Goal: Task Accomplishment & Management: Manage account settings

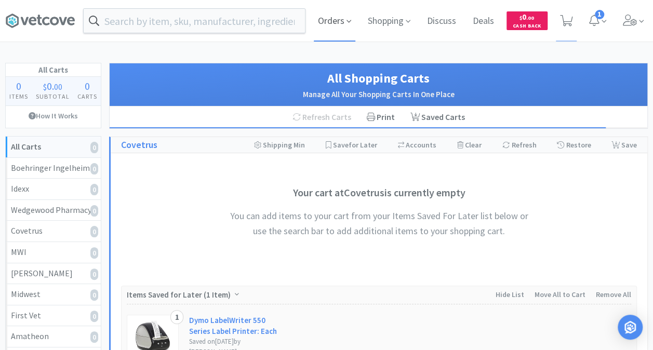
click at [345, 16] on span "Orders" at bounding box center [335, 21] width 42 height 42
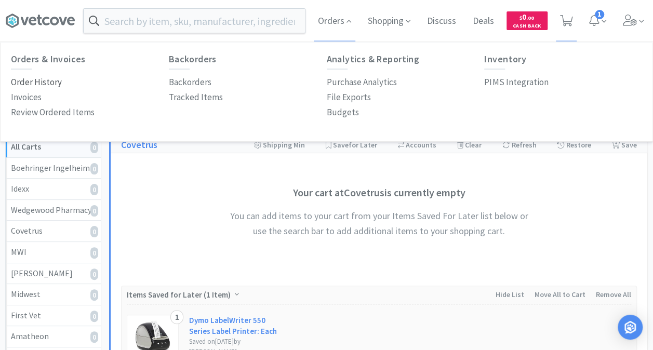
click at [47, 82] on p "Order History" at bounding box center [36, 82] width 51 height 14
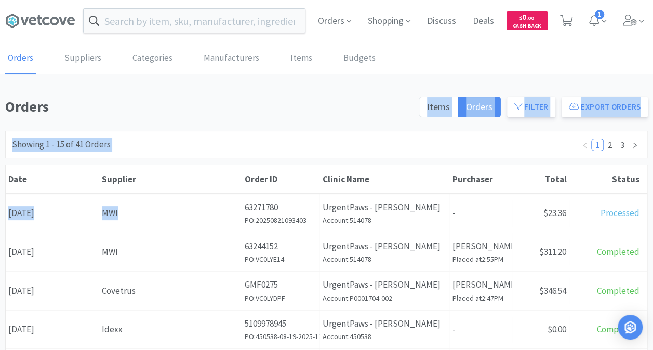
drag, startPoint x: 145, startPoint y: 197, endPoint x: 178, endPoint y: 48, distance: 152.4
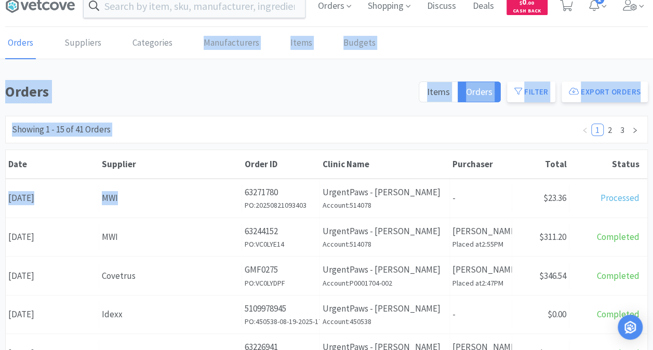
scroll to position [23, 0]
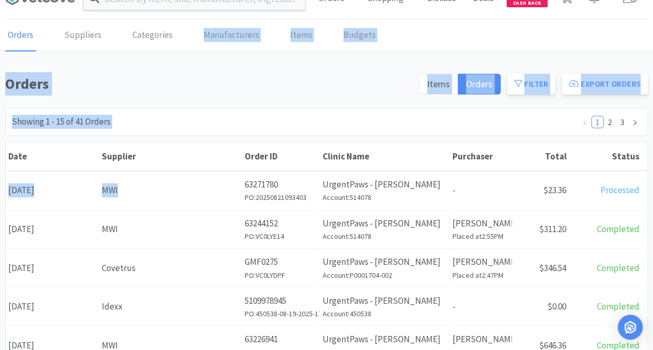
click at [180, 153] on div "Supplier" at bounding box center [171, 156] width 138 height 11
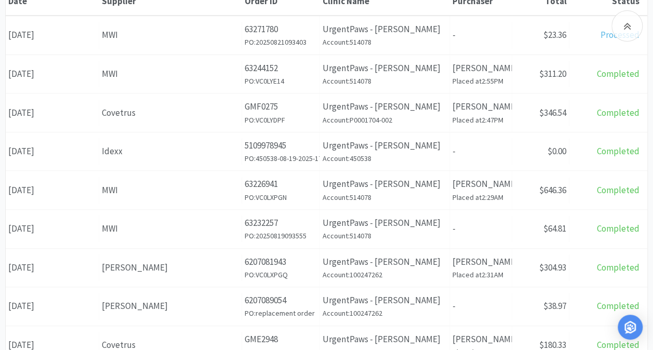
scroll to position [0, 0]
